Goal: Task Accomplishment & Management: Use online tool/utility

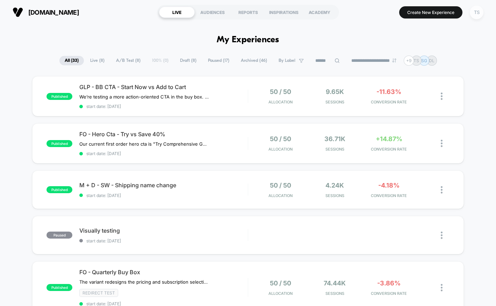
click at [476, 12] on div "TS" at bounding box center [476, 13] width 14 height 14
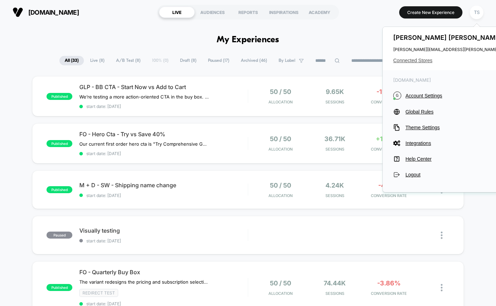
click at [408, 60] on span "Connected Stores" at bounding box center [462, 61] width 139 height 6
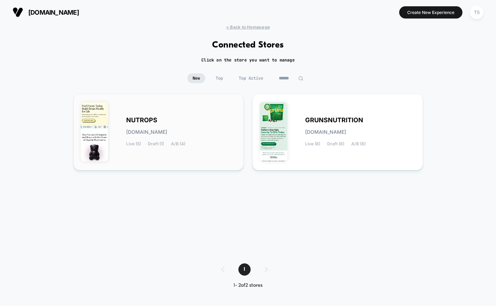
click at [184, 114] on div "NUTROPS [DOMAIN_NAME] Live (5) Draft (1) A/B (4)" at bounding box center [159, 132] width 156 height 62
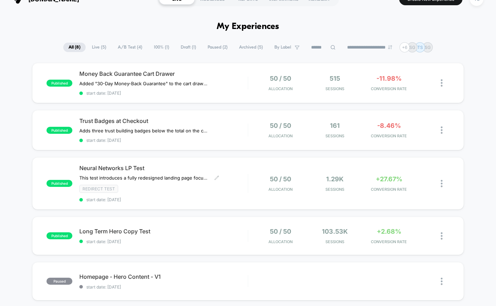
scroll to position [8, 0]
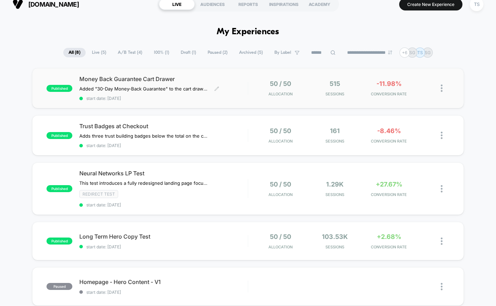
click at [207, 80] on span "Money Back Guarantee Cart Drawer" at bounding box center [163, 78] width 168 height 7
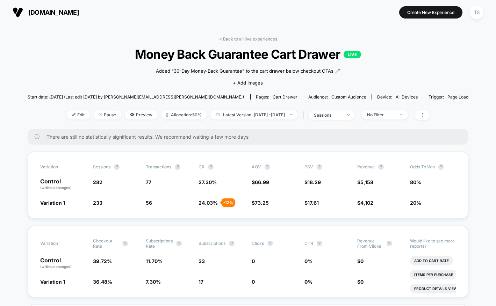
click at [248, 41] on div "< Back to all live experiences Money Back Guarantee Cart Drawer LIVE Added "30-…" at bounding box center [248, 82] width 440 height 93
click at [244, 39] on link "< Back to all live experiences" at bounding box center [248, 38] width 58 height 5
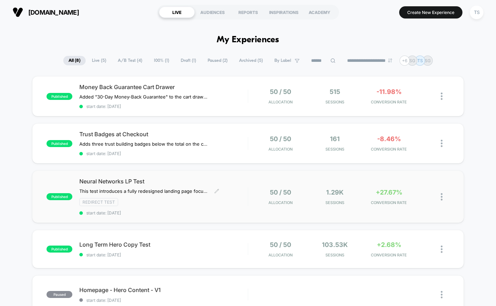
click at [184, 183] on span "Neural Networks LP Test" at bounding box center [163, 181] width 168 height 7
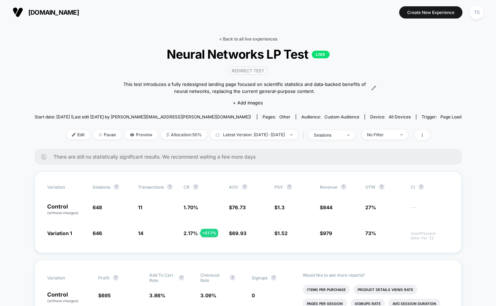
click at [234, 39] on link "< Back to all live experiences" at bounding box center [248, 38] width 58 height 5
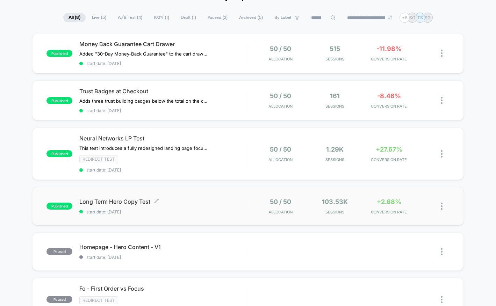
scroll to position [43, 0]
click at [181, 204] on div "Long Term Hero Copy Test Click to edit experience details Click to edit experie…" at bounding box center [163, 206] width 168 height 16
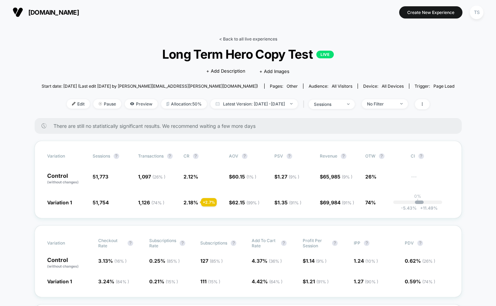
click at [236, 37] on link "< Back to all live experiences" at bounding box center [248, 38] width 58 height 5
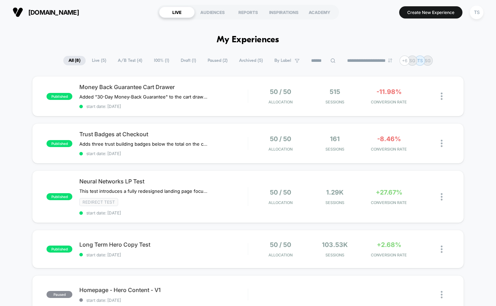
click at [243, 40] on h1 "My Experiences" at bounding box center [248, 40] width 63 height 10
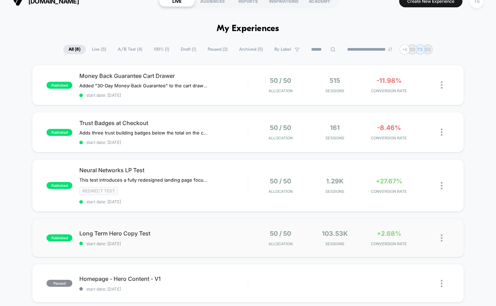
scroll to position [12, 0]
click at [128, 233] on span "Long Term Hero Copy Test Click to edit experience details" at bounding box center [163, 232] width 168 height 7
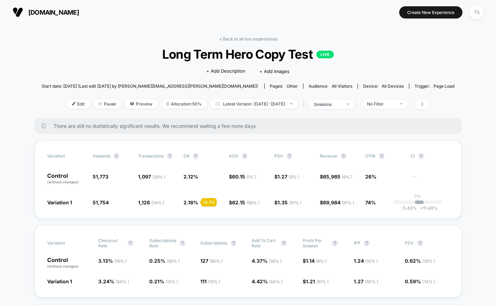
scroll to position [3, 0]
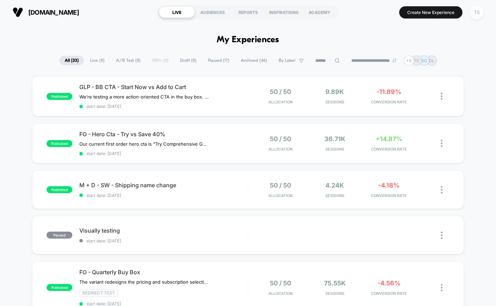
click at [473, 13] on div "TS" at bounding box center [476, 13] width 14 height 14
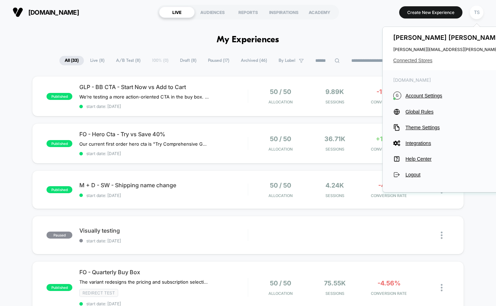
click at [408, 61] on span "Connected Stores" at bounding box center [462, 61] width 139 height 6
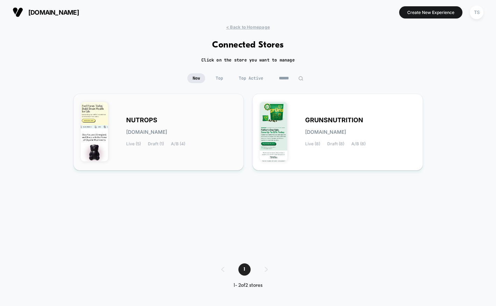
click at [195, 120] on div "NUTROPS [DOMAIN_NAME] Live (5) Draft (1) A/B (4)" at bounding box center [181, 132] width 110 height 29
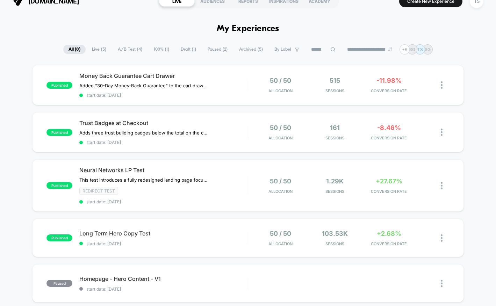
scroll to position [15, 0]
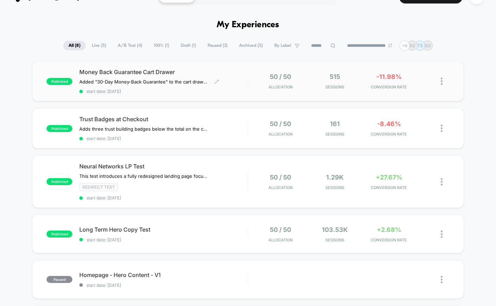
click at [211, 77] on div "Money Back Guarantee Cart Drawer Added "30-Day Money-Back Guarantee" to the car…" at bounding box center [163, 80] width 168 height 25
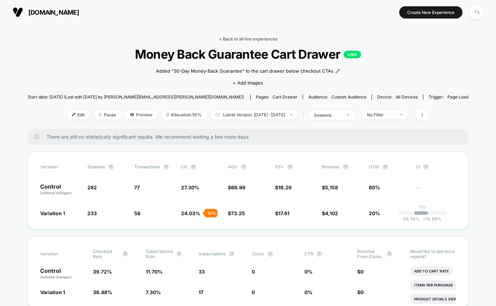
click at [235, 39] on link "< Back to all live experiences" at bounding box center [248, 38] width 58 height 5
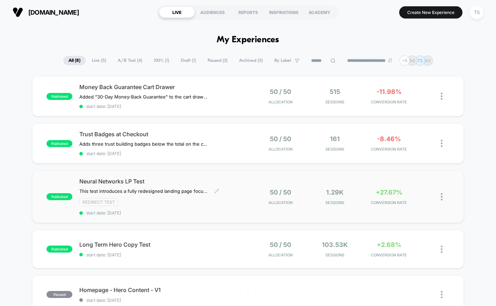
click at [187, 180] on span "Neural Networks LP Test" at bounding box center [163, 181] width 168 height 7
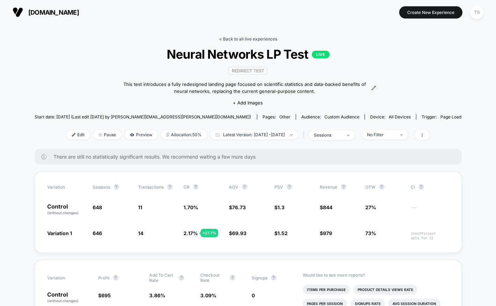
click at [227, 38] on link "< Back to all live experiences" at bounding box center [248, 38] width 58 height 5
